Goal: Information Seeking & Learning: Learn about a topic

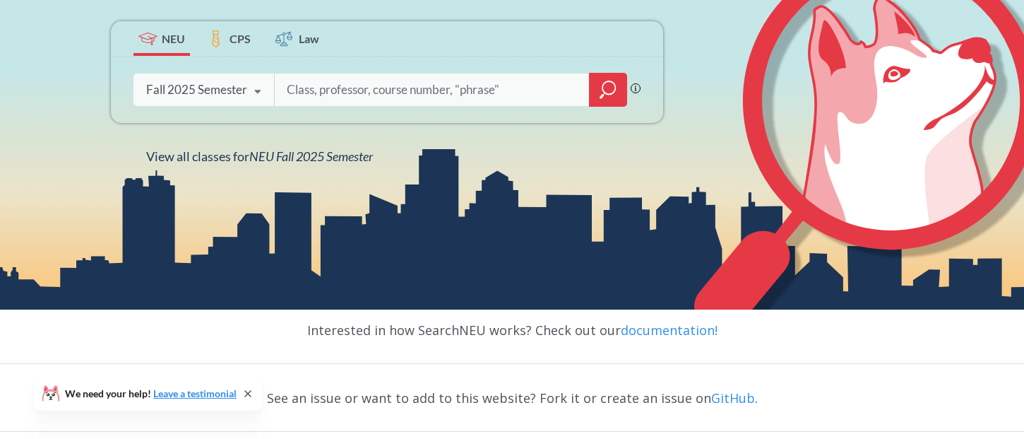
scroll to position [277, 0]
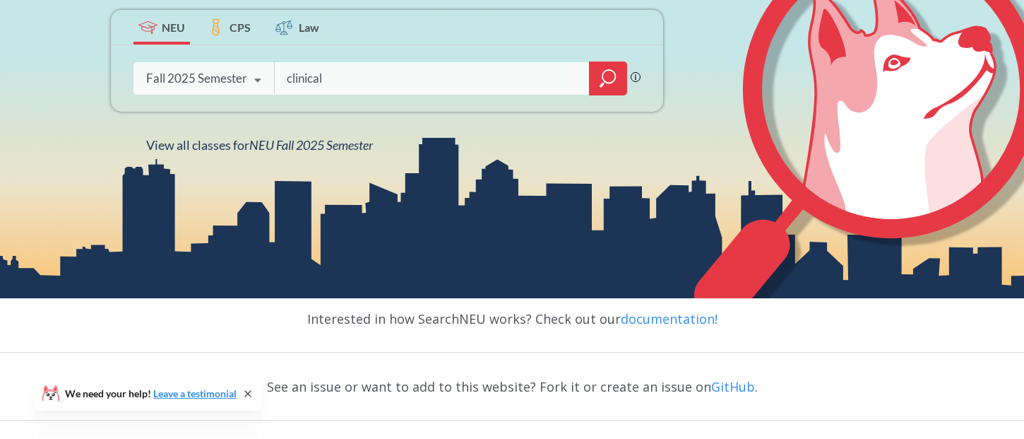
type input "clinical"
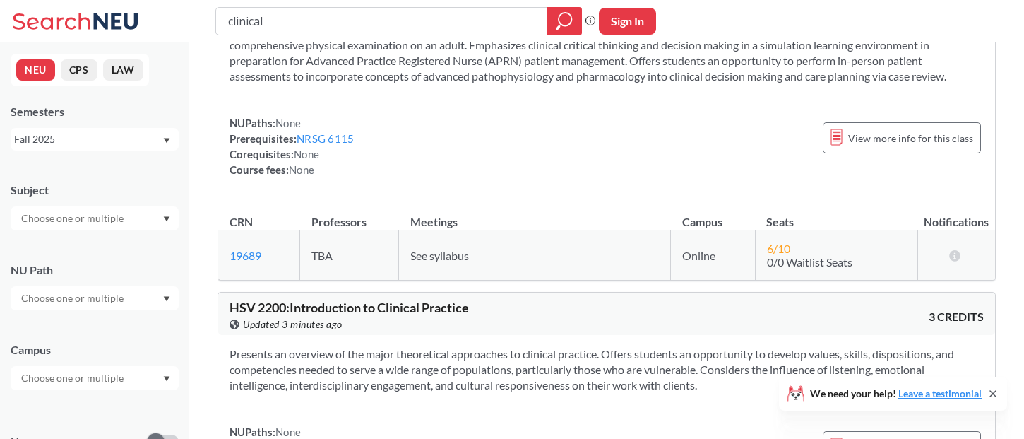
scroll to position [5021, 0]
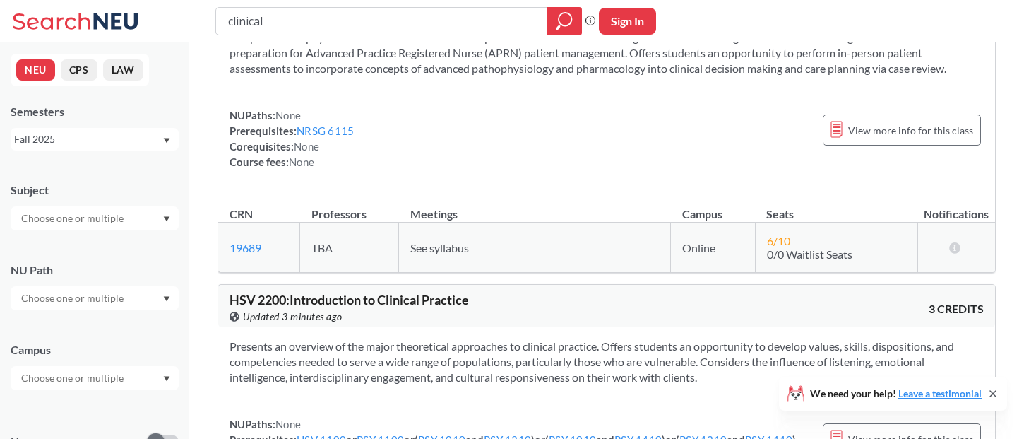
click at [228, 23] on input "clinical" at bounding box center [382, 21] width 310 height 24
click at [353, 29] on input "basic clinical" at bounding box center [382, 21] width 310 height 24
type input "basic clinical skills"
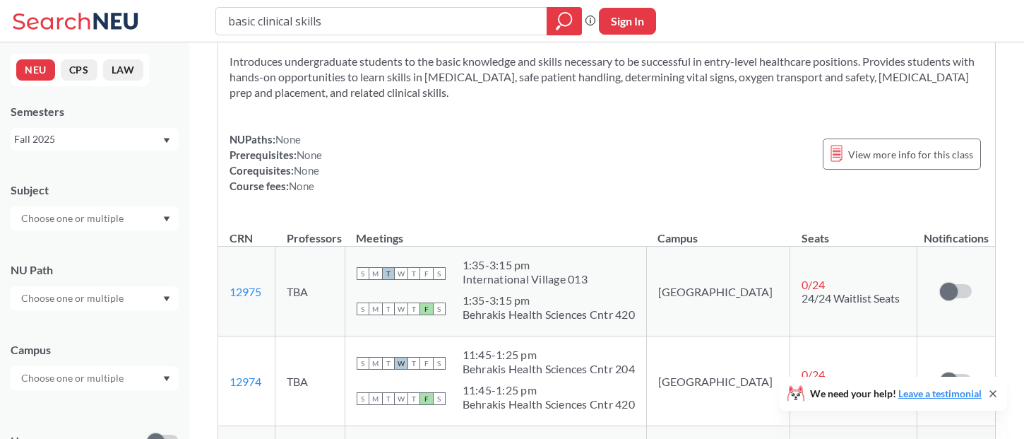
scroll to position [24, 0]
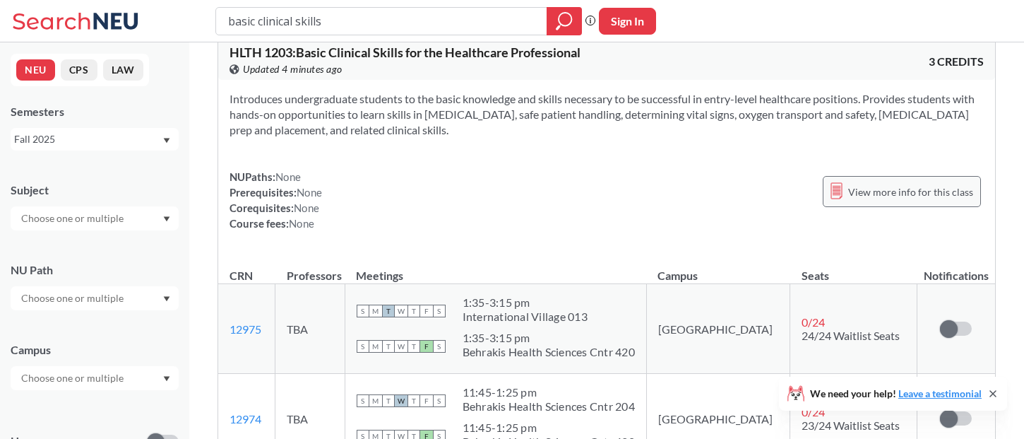
click at [907, 186] on span "View more info for this class" at bounding box center [911, 192] width 125 height 18
